Goal: Task Accomplishment & Management: Use online tool/utility

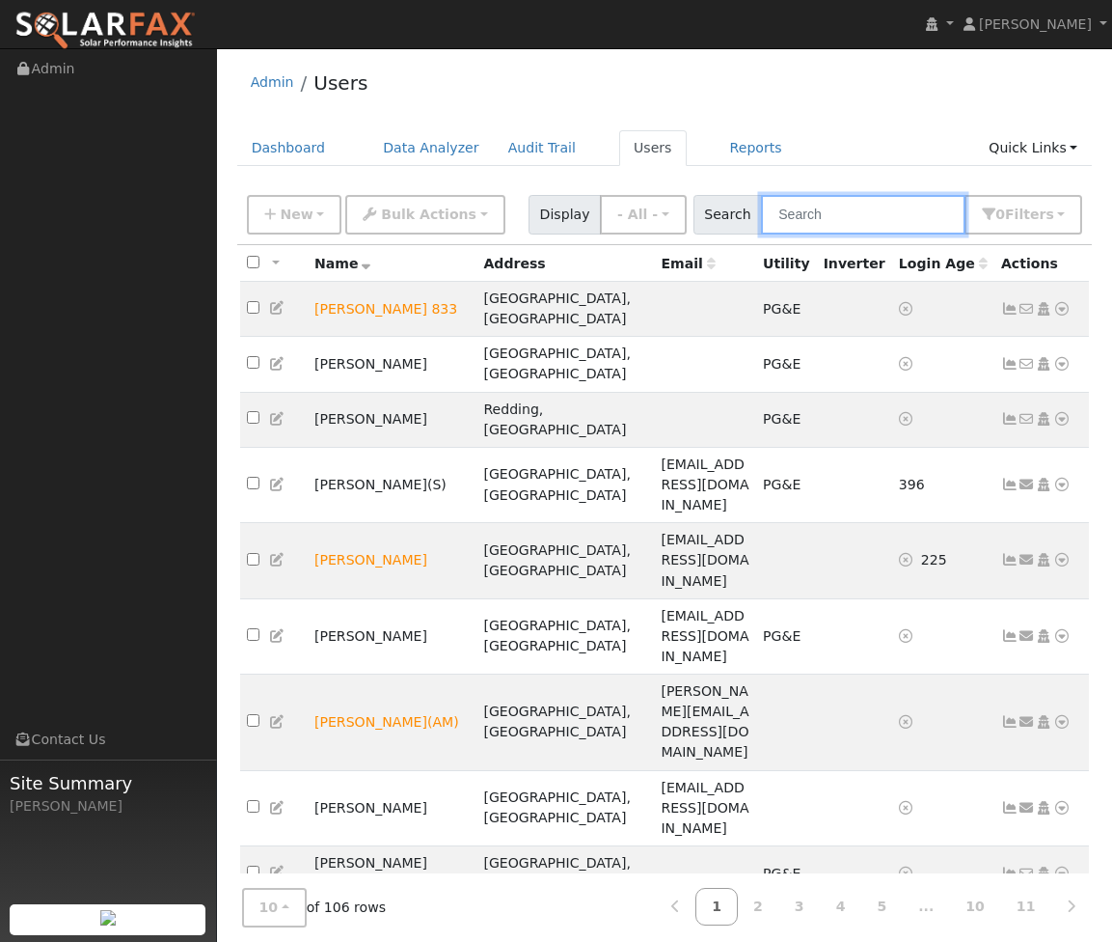
click at [848, 207] on input "text" at bounding box center [863, 215] width 205 height 40
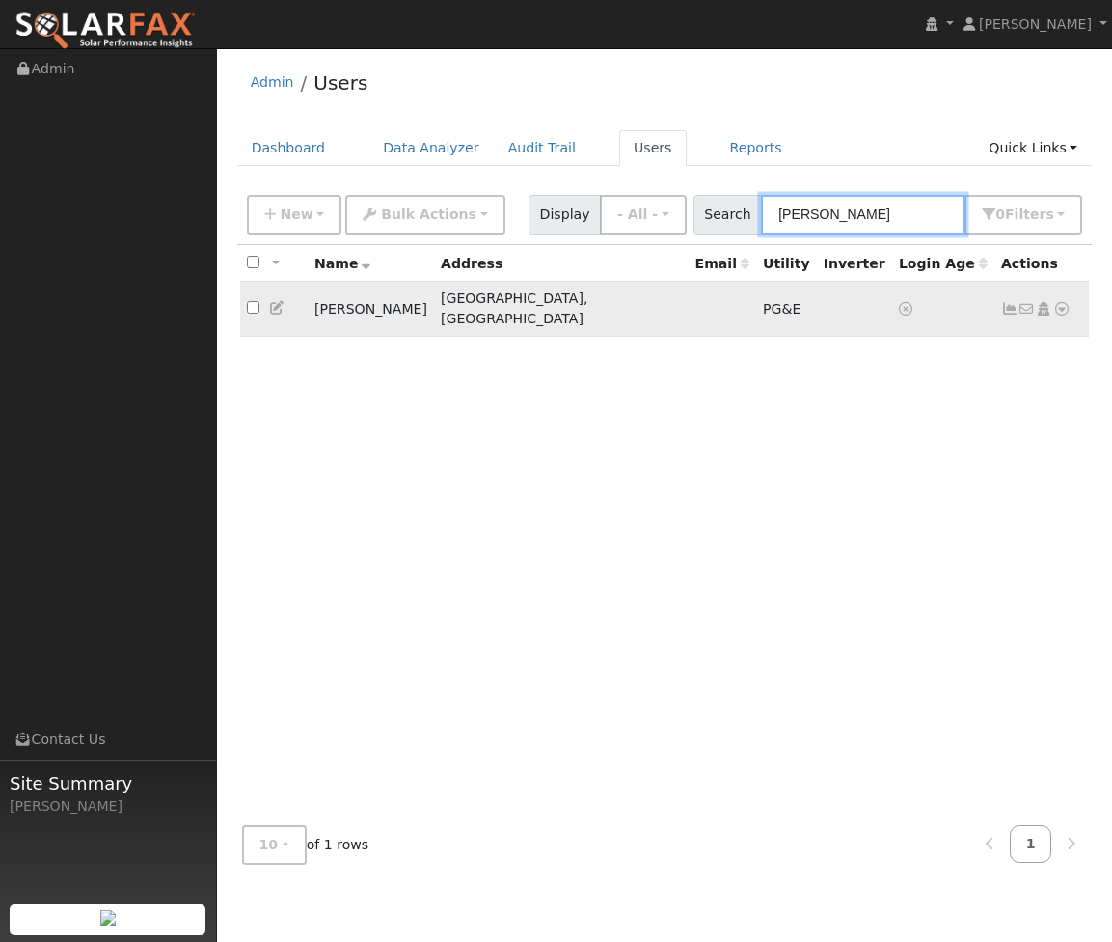
type input "litz"
click at [346, 303] on td "Heiner Litz" at bounding box center [371, 309] width 126 height 55
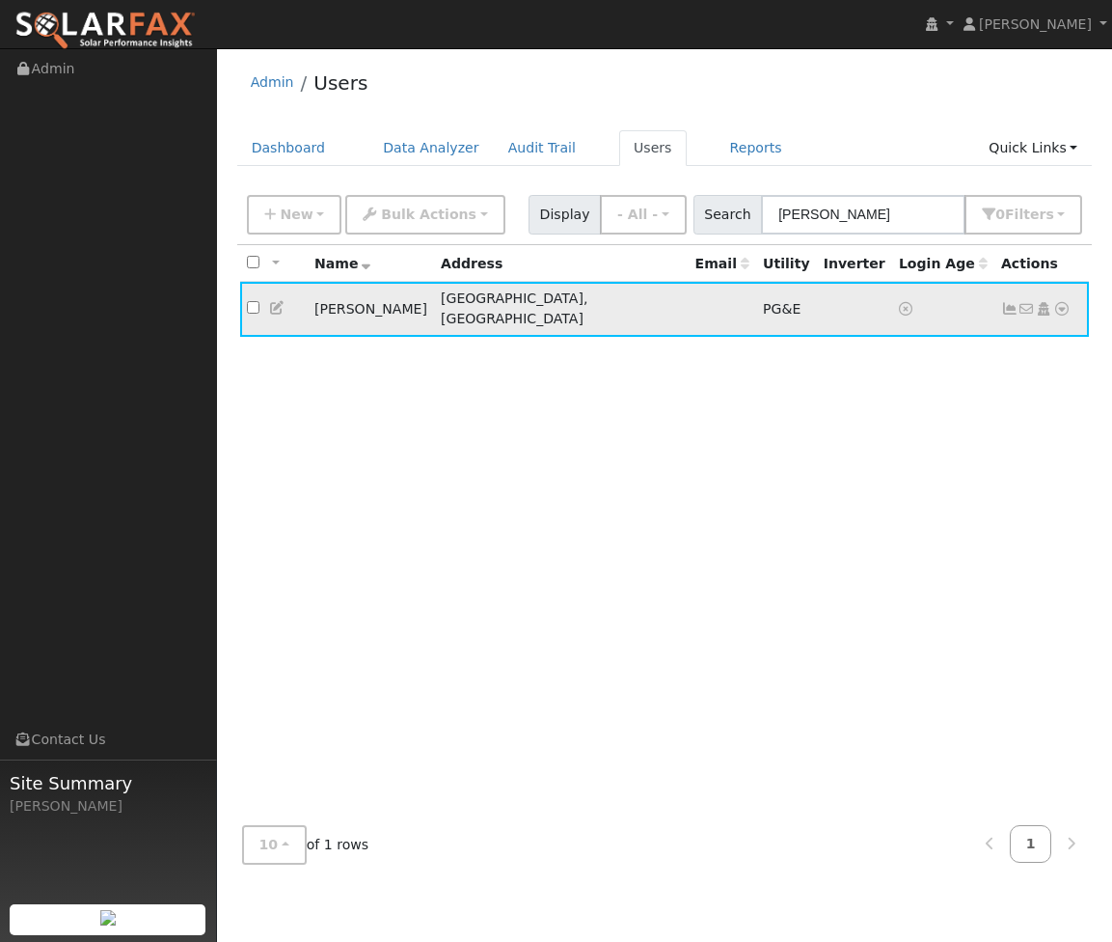
click at [1058, 302] on icon at bounding box center [1061, 309] width 17 height 14
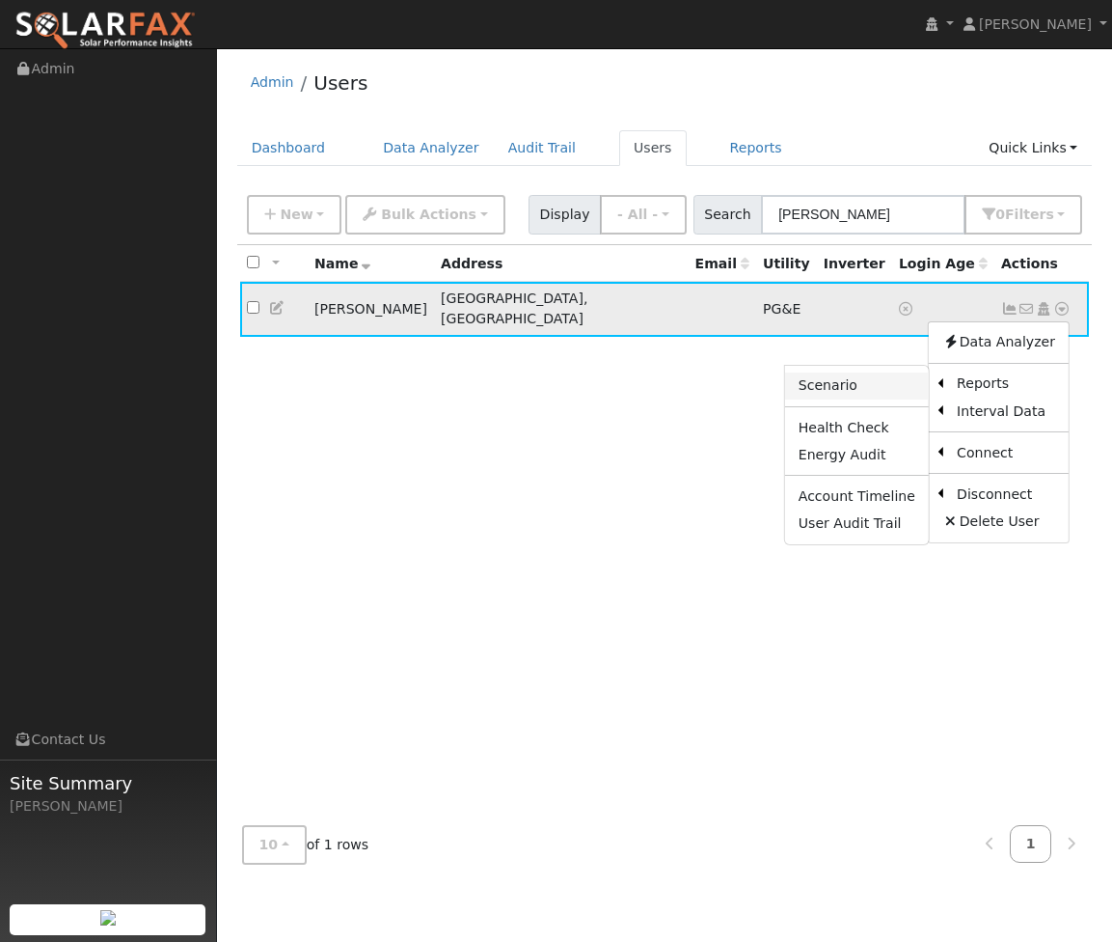
click at [897, 379] on link "Scenario" at bounding box center [857, 385] width 144 height 27
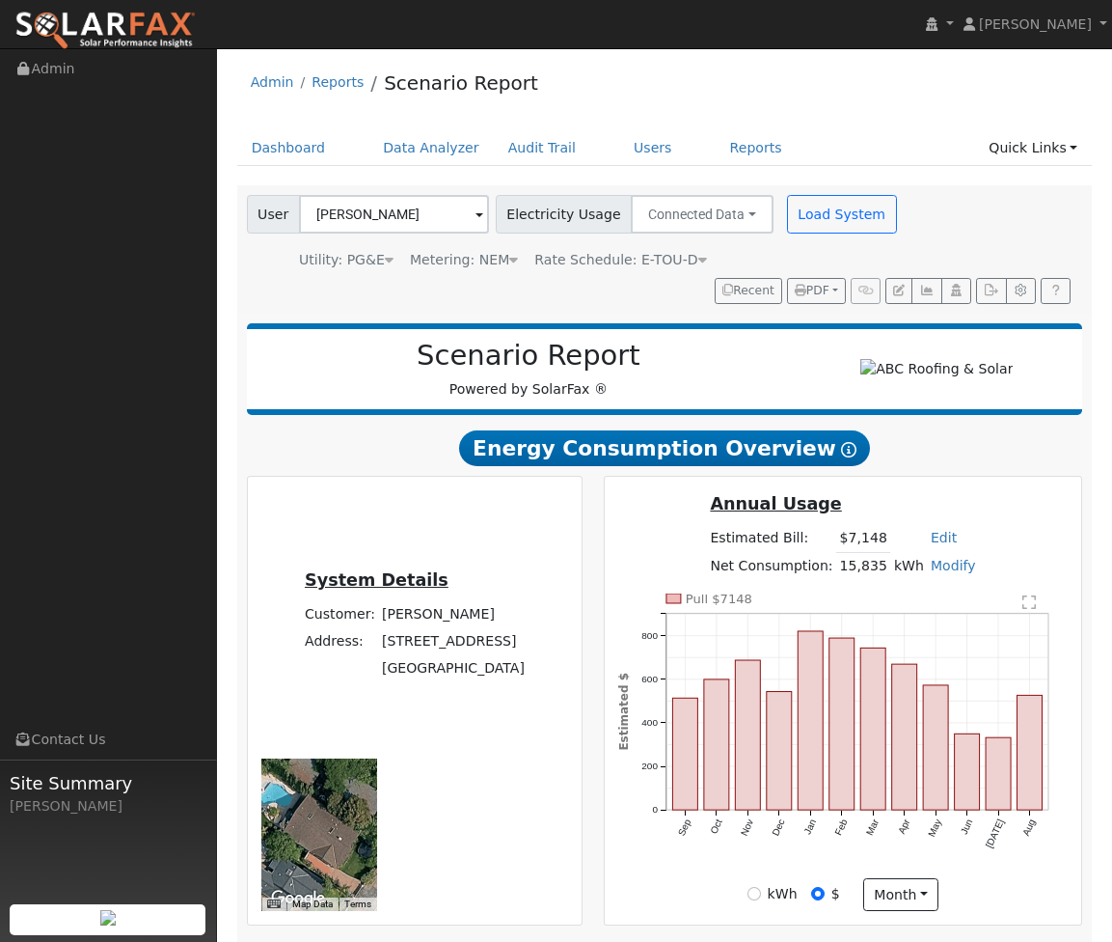
click at [476, 213] on span at bounding box center [480, 216] width 8 height 22
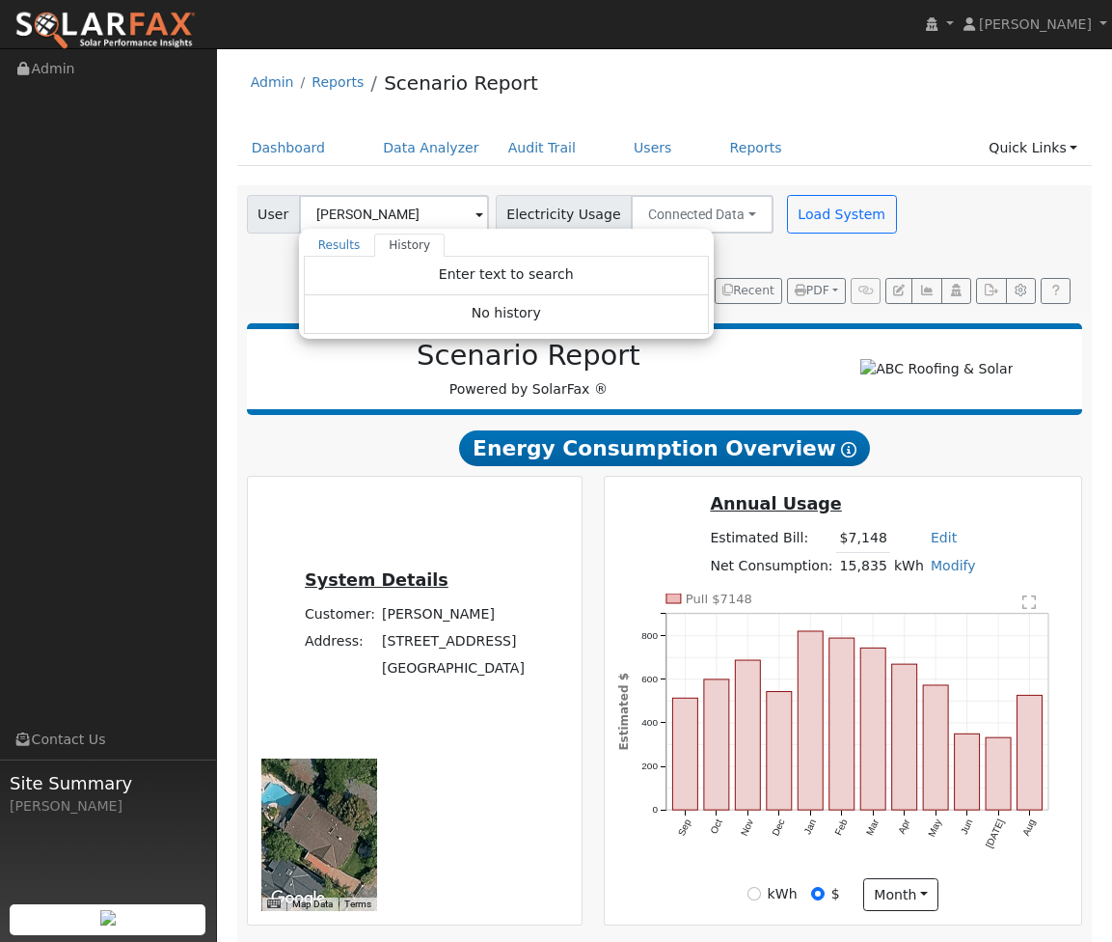
click at [243, 272] on div "User [PERSON_NAME] Results History "[PERSON_NAME]" not found Create new user "[…" at bounding box center [661, 246] width 836 height 116
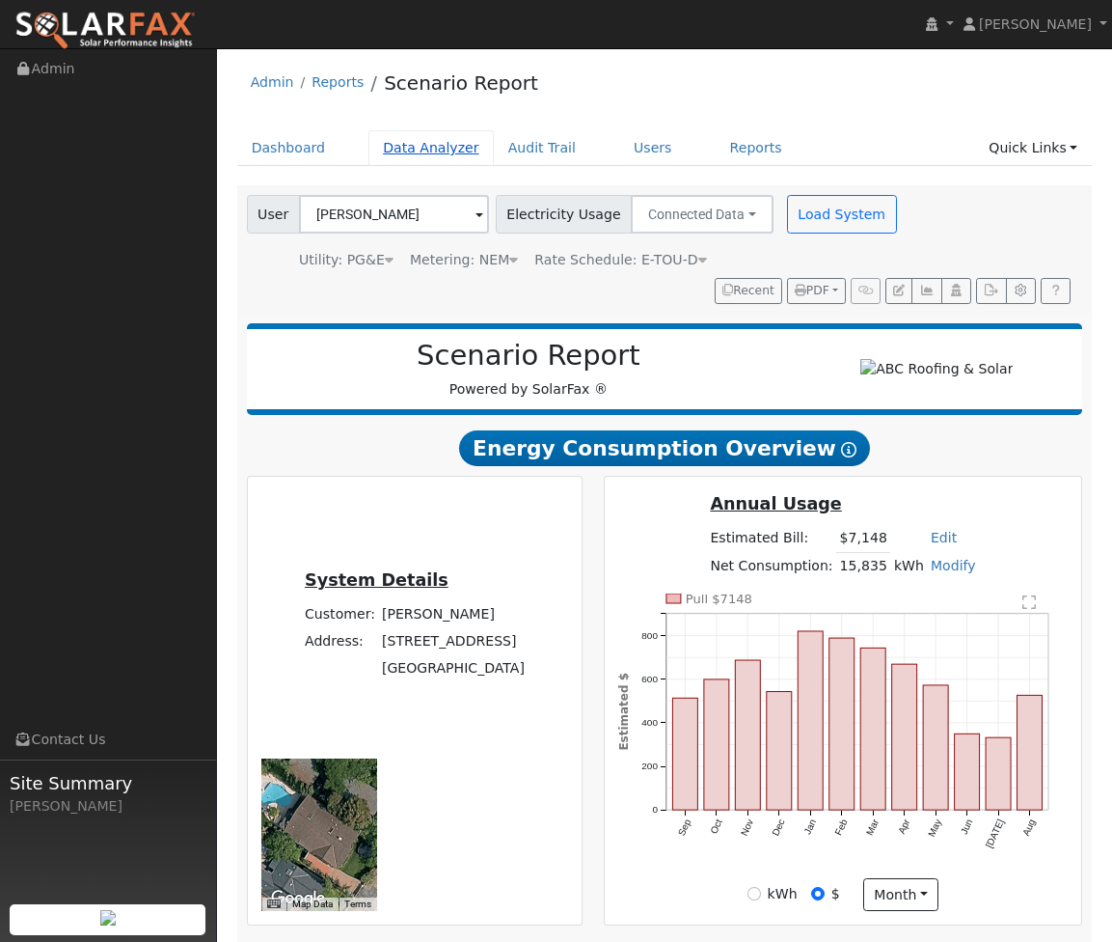
click at [435, 155] on link "Data Analyzer" at bounding box center [431, 148] width 125 height 36
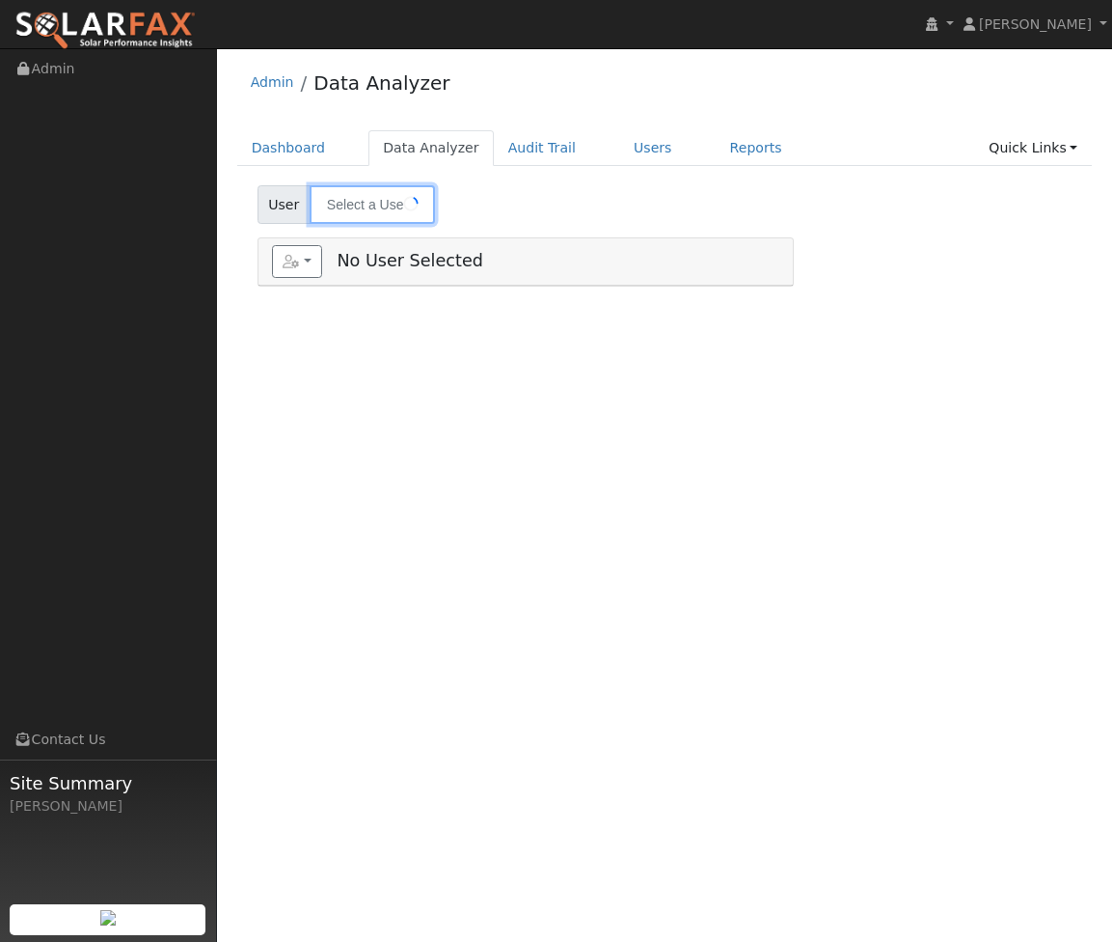
type input "[PERSON_NAME]"
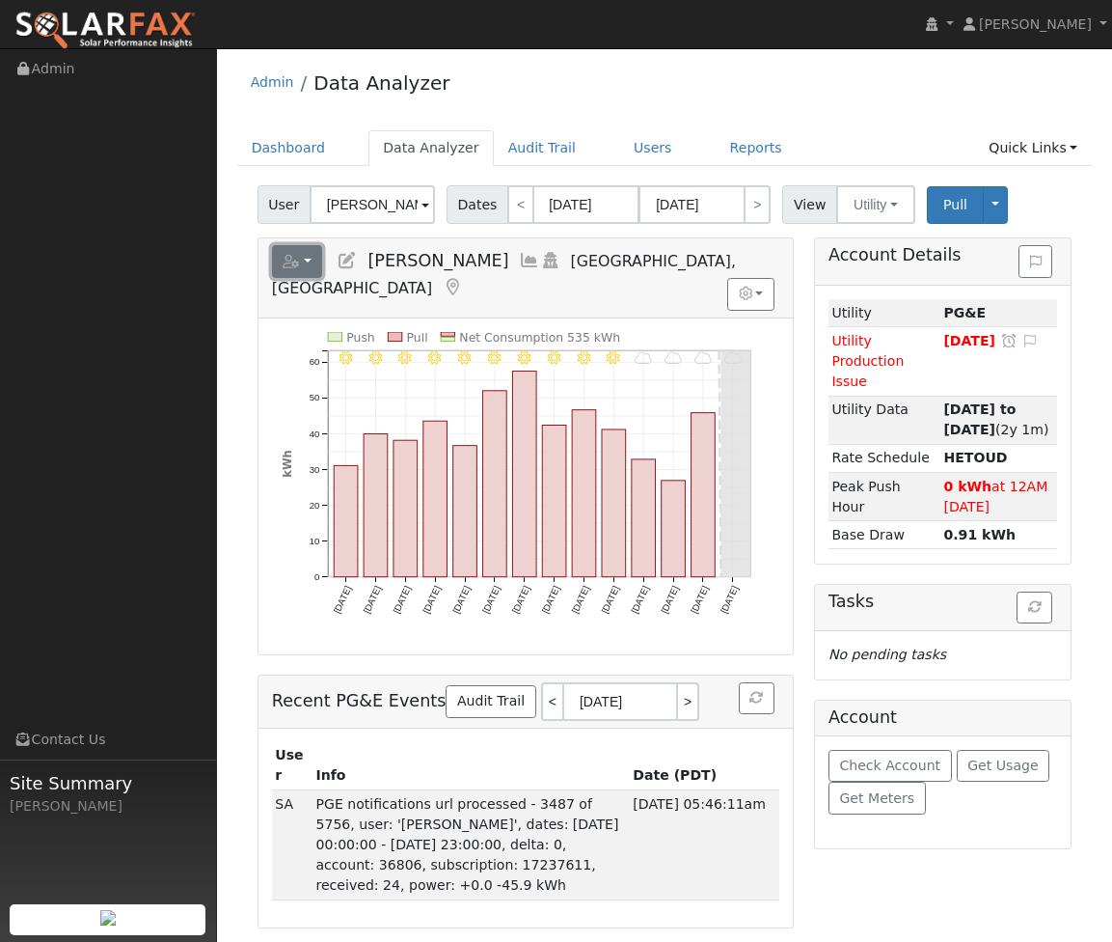
click at [311, 263] on button "button" at bounding box center [297, 261] width 51 height 33
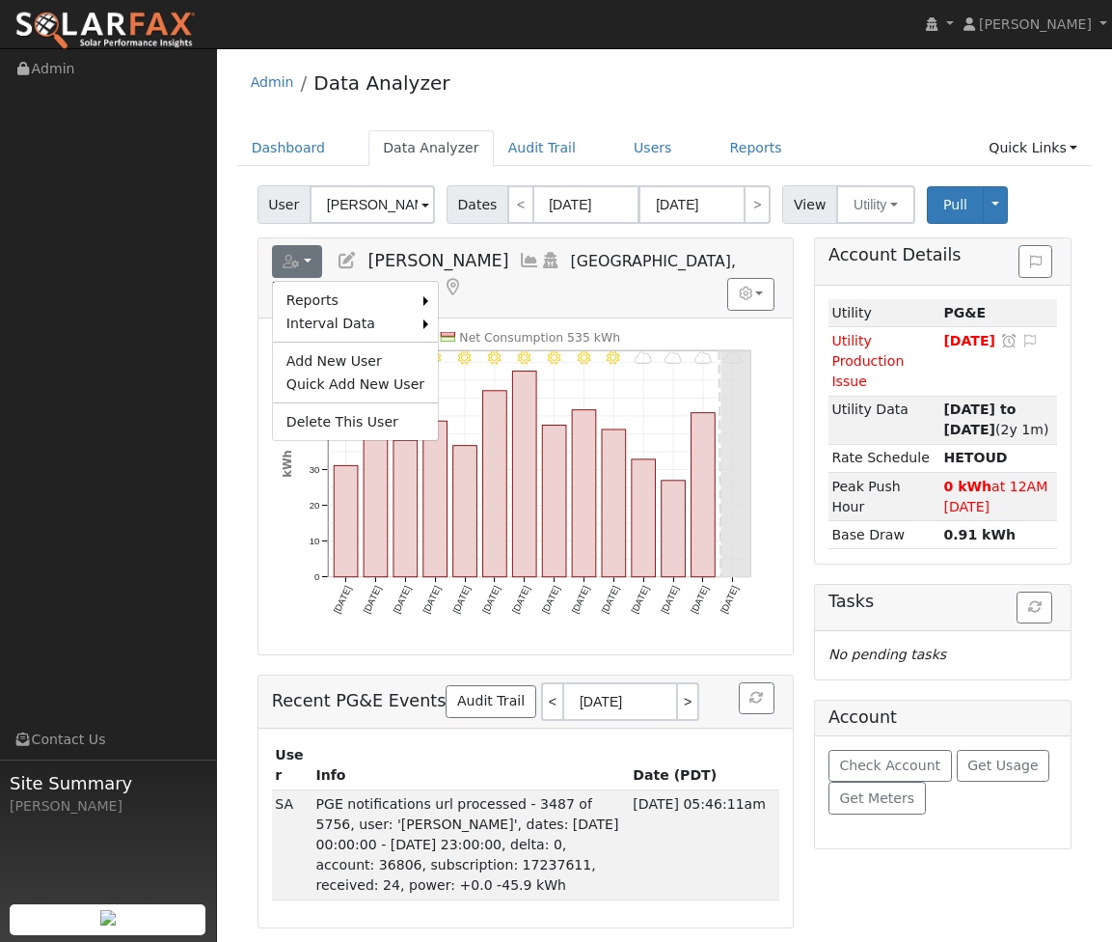
click at [689, 263] on h5 "Reports Scenario Health Check Energy Audit Account Timeline User Audit Trail In…" at bounding box center [525, 271] width 507 height 53
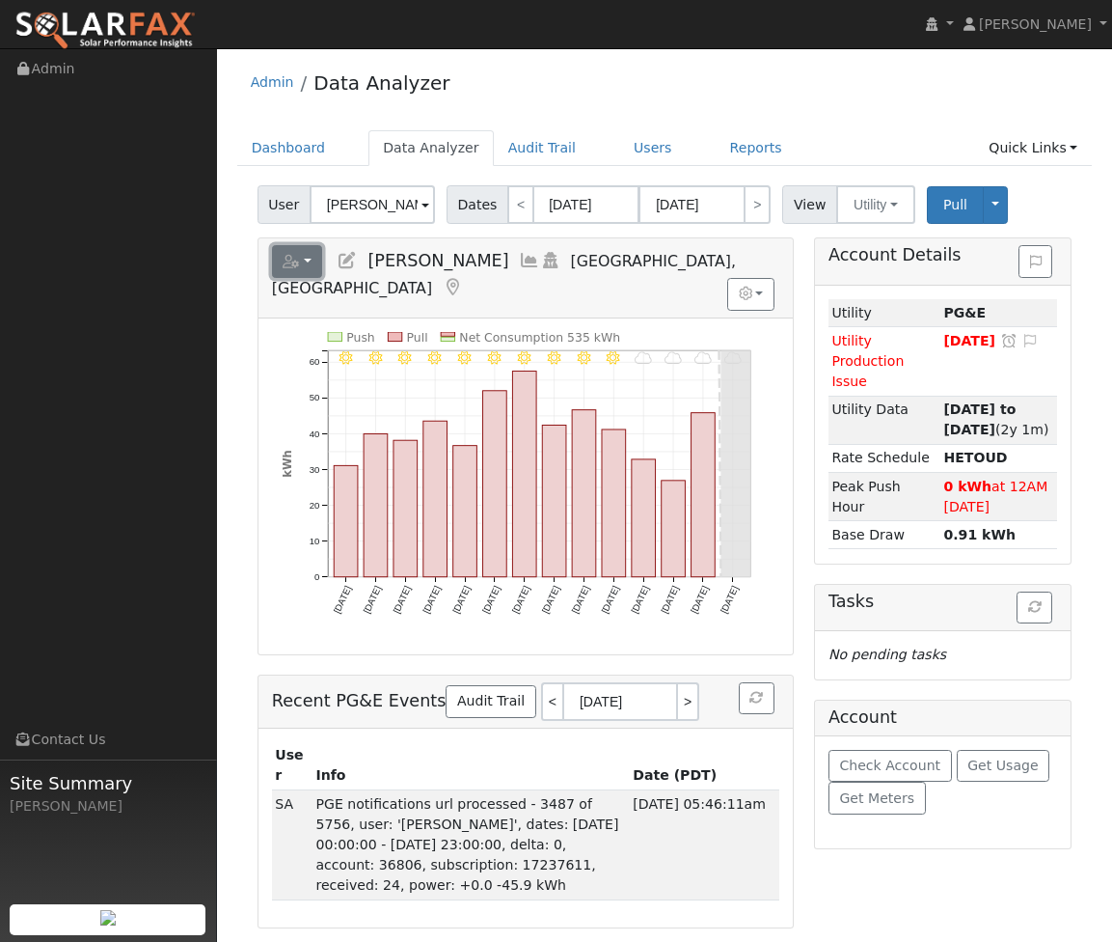
click at [310, 265] on button "button" at bounding box center [297, 261] width 51 height 33
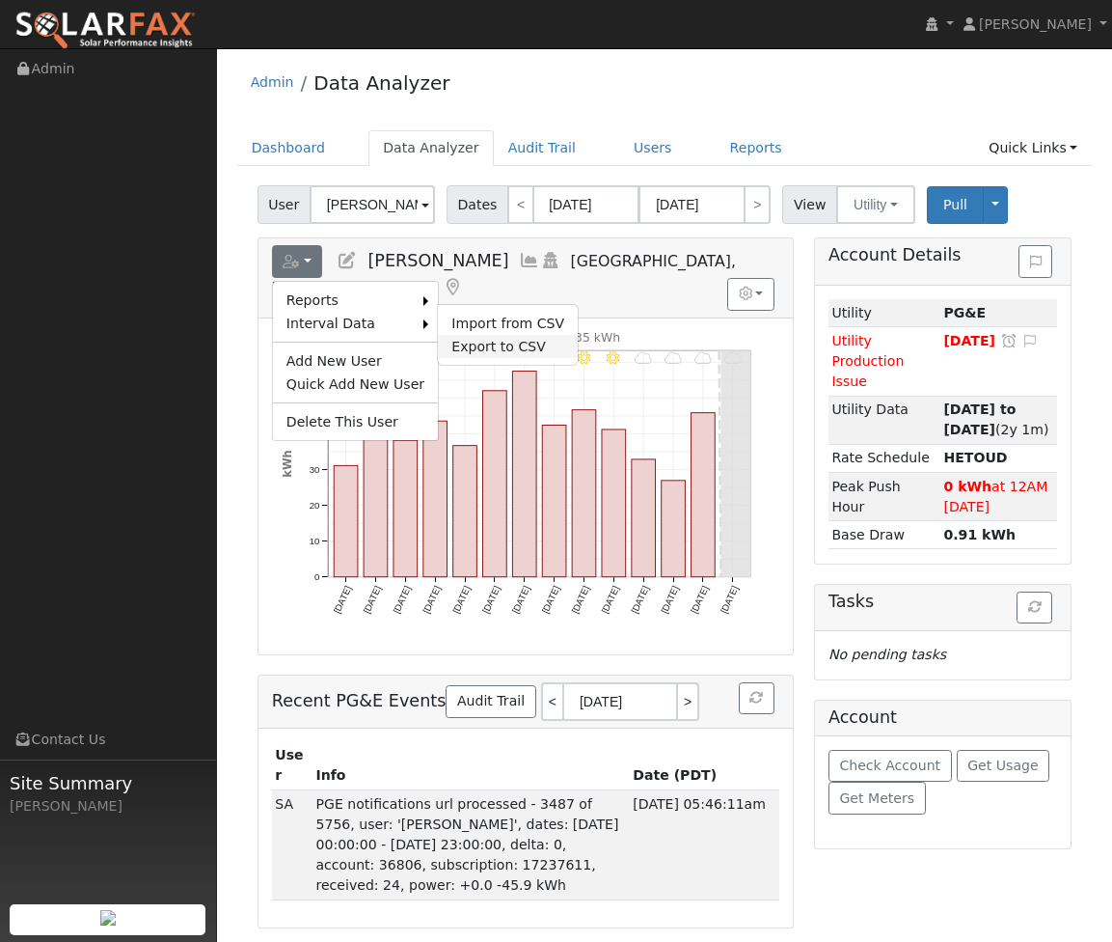
click at [496, 348] on link "Export to CSV" at bounding box center [508, 346] width 140 height 23
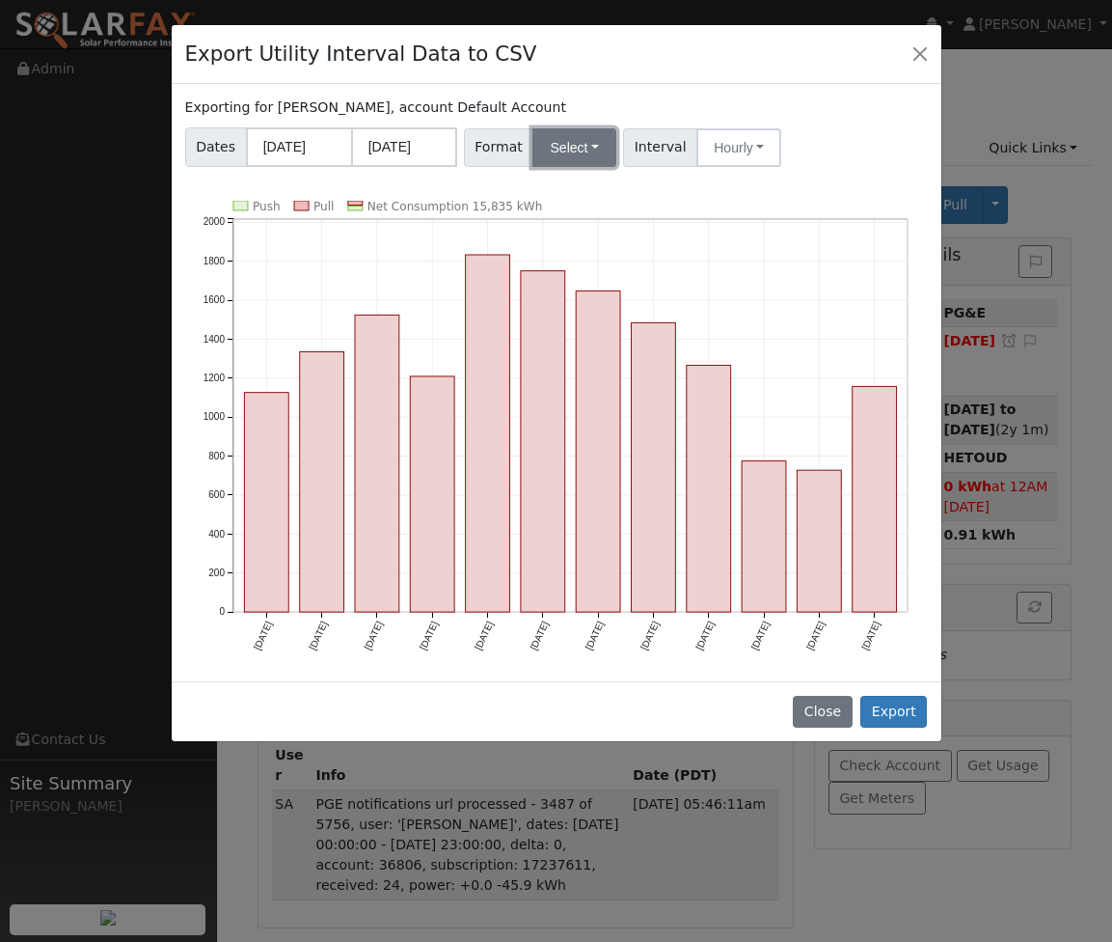
click at [557, 154] on button "Select" at bounding box center [575, 147] width 84 height 39
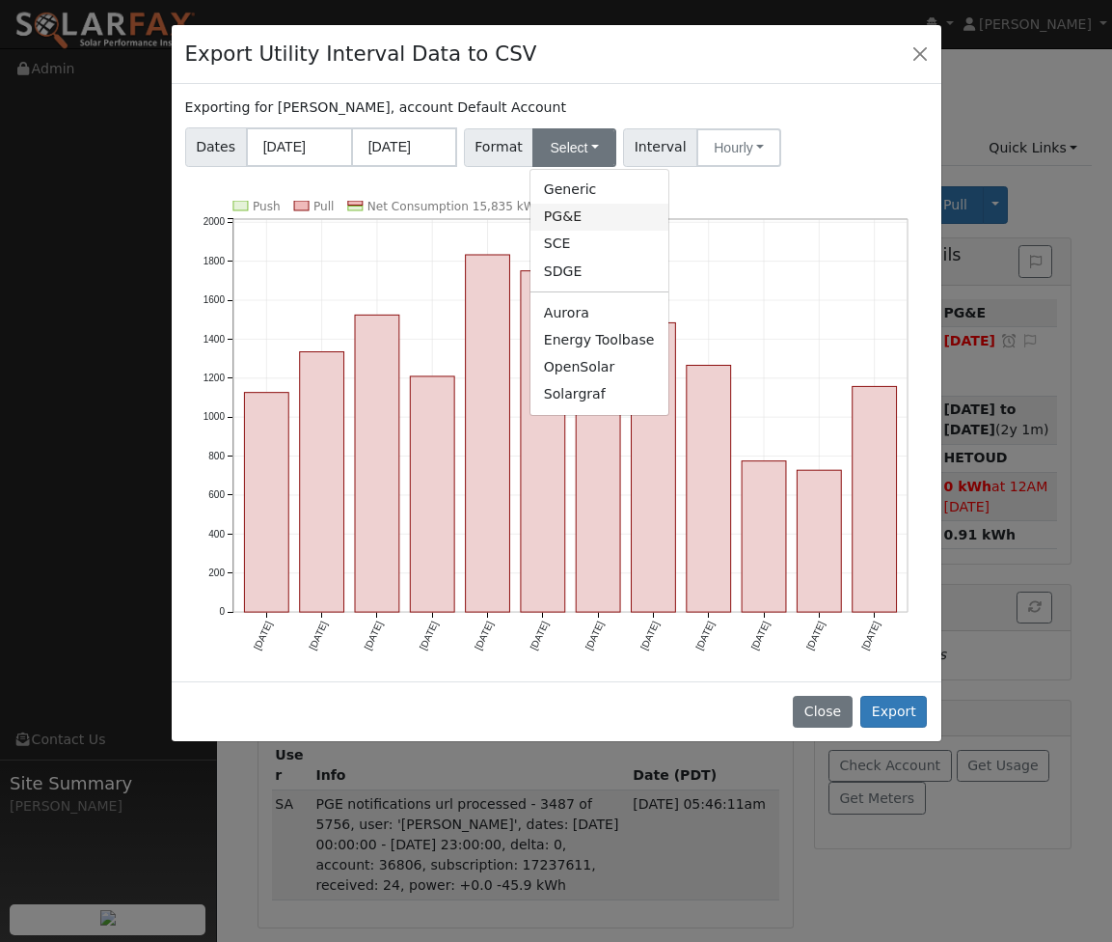
click at [572, 217] on link "PG&E" at bounding box center [600, 217] width 138 height 27
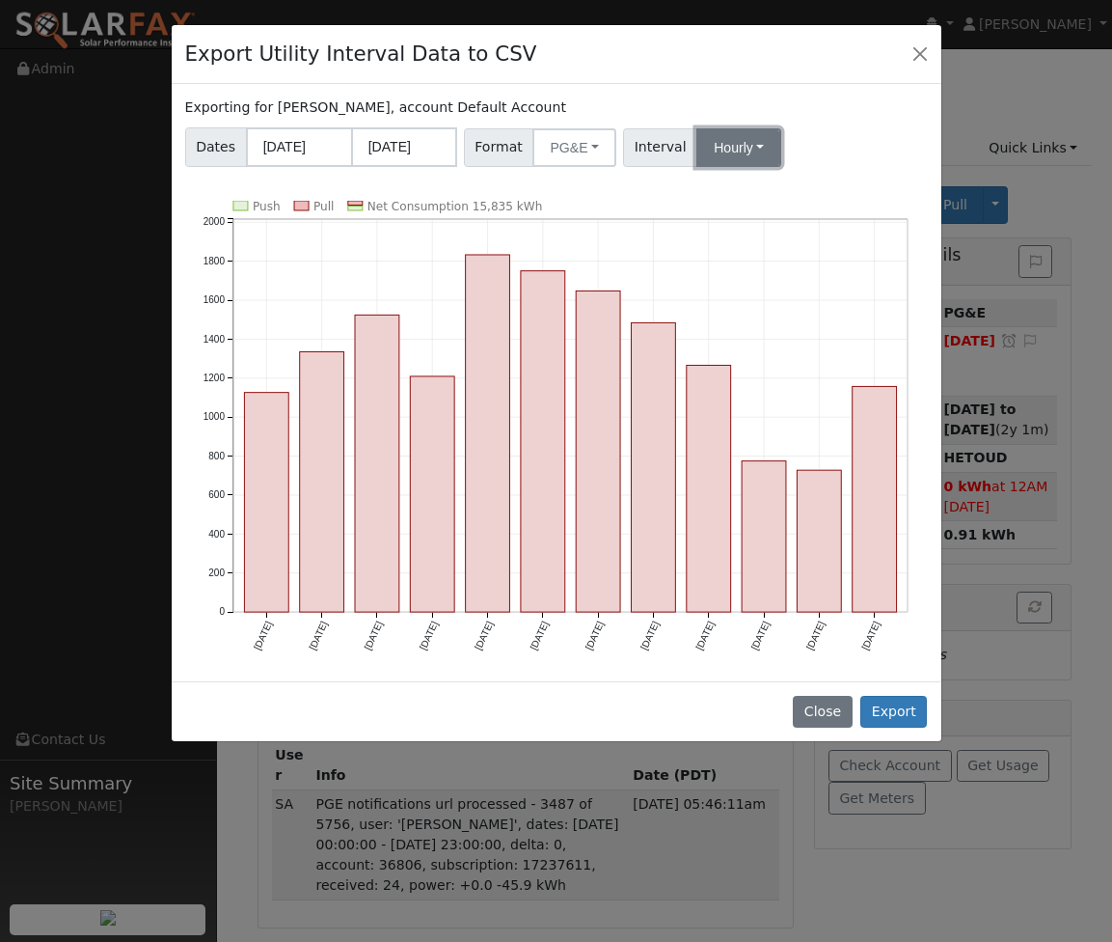
click at [749, 154] on button "Hourly" at bounding box center [739, 147] width 85 height 39
click at [756, 243] on link "Hourly" at bounding box center [759, 244] width 134 height 27
click at [810, 197] on div "Exporting for Heiner Litz, account Default Account Dates 09/01/2024 08/31/2025 …" at bounding box center [557, 382] width 770 height 597
click at [922, 45] on button "Close" at bounding box center [920, 54] width 27 height 27
